Goal: Information Seeking & Learning: Learn about a topic

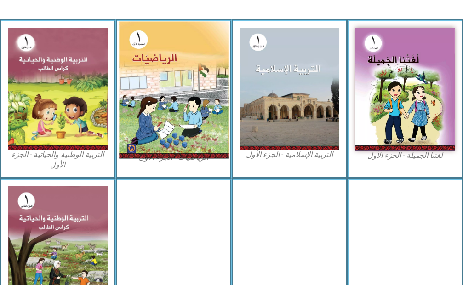
scroll to position [322, 0]
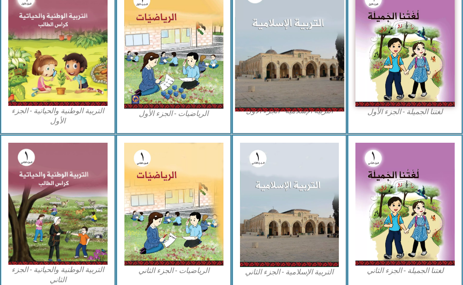
click at [305, 34] on img at bounding box center [289, 45] width 109 height 134
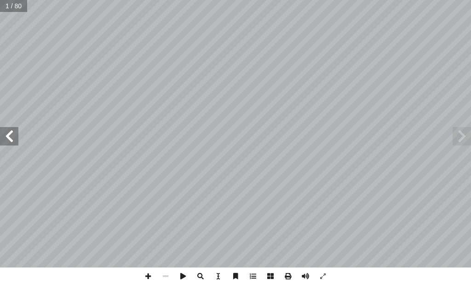
click at [15, 141] on span at bounding box center [9, 136] width 18 height 18
click at [6, 137] on span at bounding box center [9, 136] width 18 height 18
click at [10, 138] on span at bounding box center [9, 136] width 18 height 18
click at [11, 135] on span at bounding box center [9, 136] width 18 height 18
click at [17, 140] on span at bounding box center [9, 136] width 18 height 18
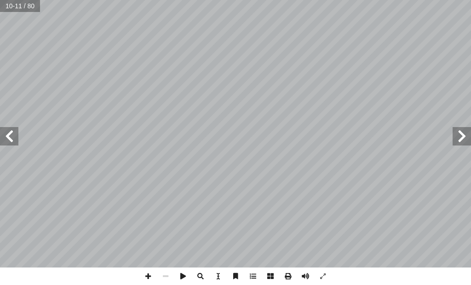
click at [18, 133] on div "٦ ٧ ِ ه ّ لل � ِ م ْ اس ِ ب ِ ه ّ لل � ِ م ْ اس ِ ب ، َ ة َ قيب َ لح � ُ ح َ ت …" at bounding box center [235, 133] width 471 height 267
click at [149, 277] on span at bounding box center [147, 275] width 17 height 17
click at [148, 278] on span at bounding box center [147, 275] width 17 height 17
click at [17, 137] on span at bounding box center [9, 136] width 18 height 18
